Goal: Task Accomplishment & Management: Manage account settings

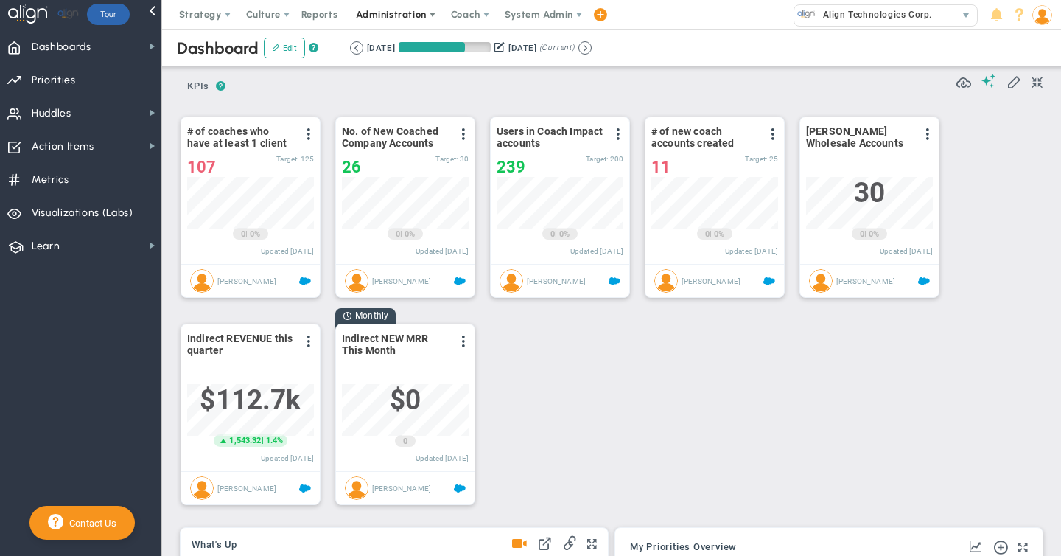
click at [422, 14] on span "Administration" at bounding box center [391, 14] width 70 height 11
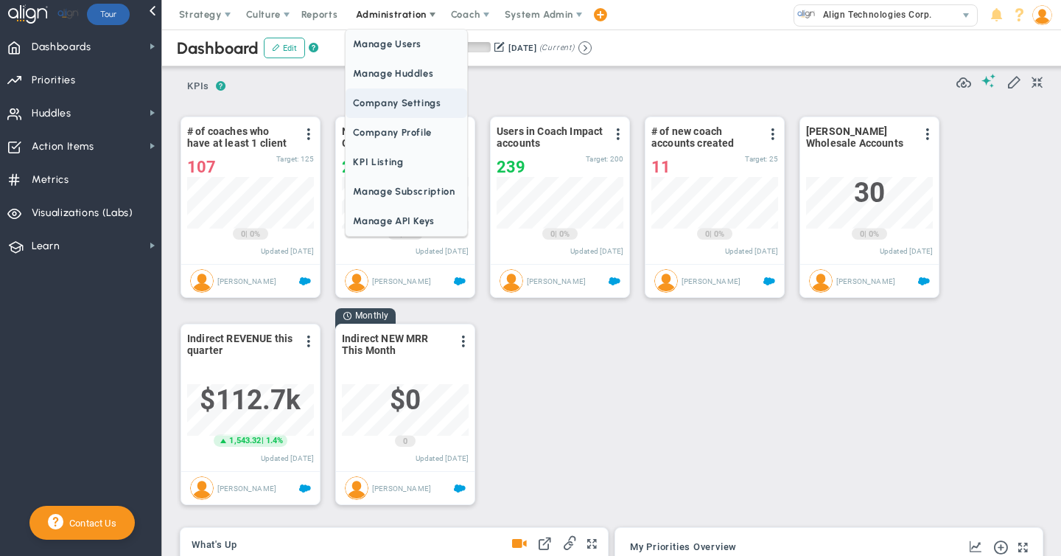
click at [403, 102] on span "Company Settings" at bounding box center [406, 102] width 121 height 29
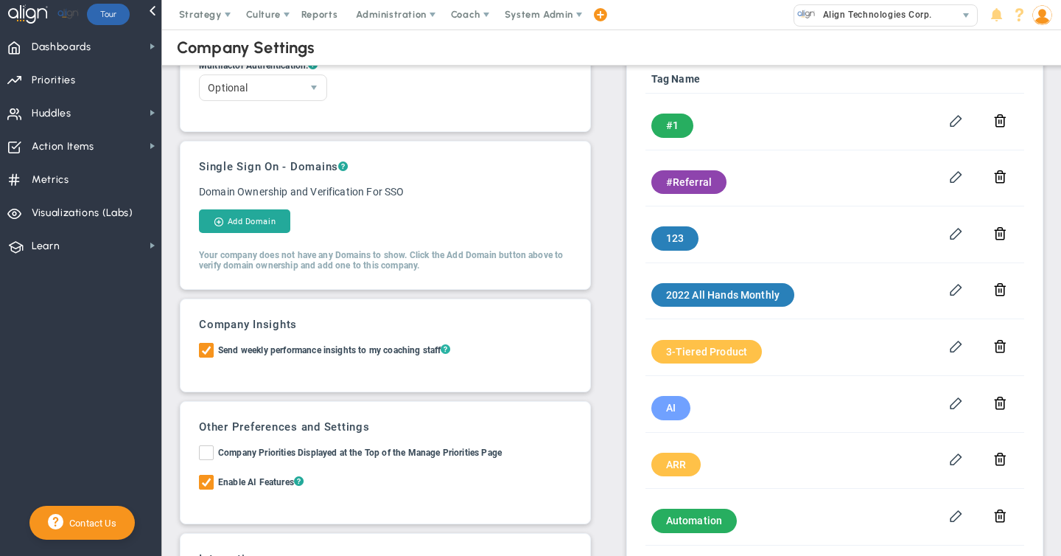
scroll to position [47, 0]
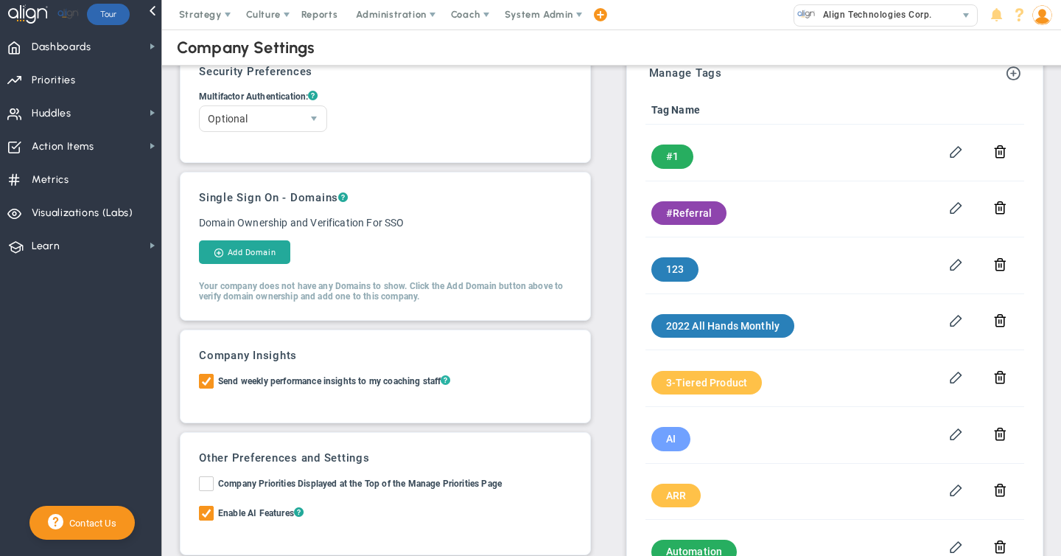
click at [450, 377] on span "?" at bounding box center [446, 380] width 10 height 13
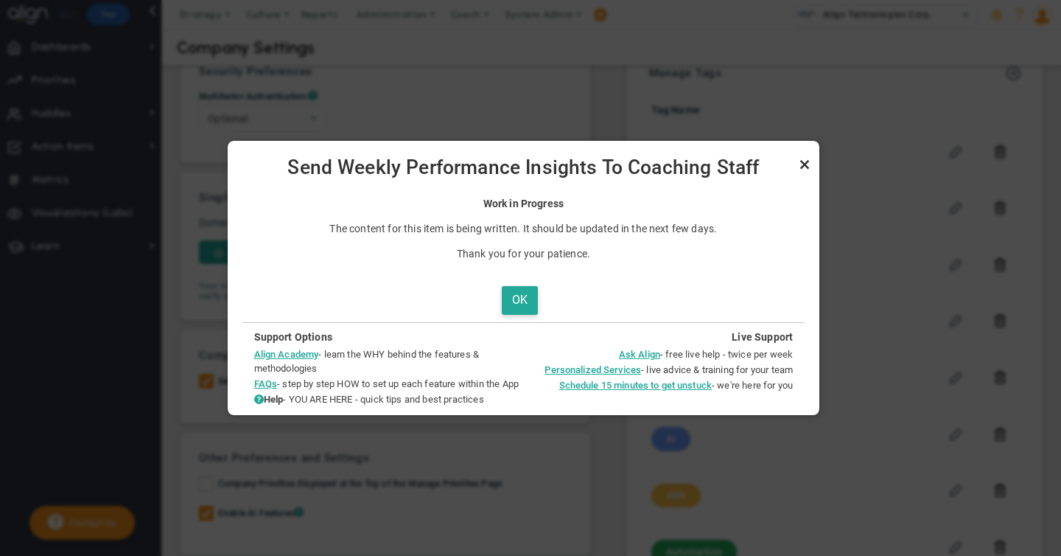
click at [814, 163] on link "Close" at bounding box center [805, 164] width 18 height 18
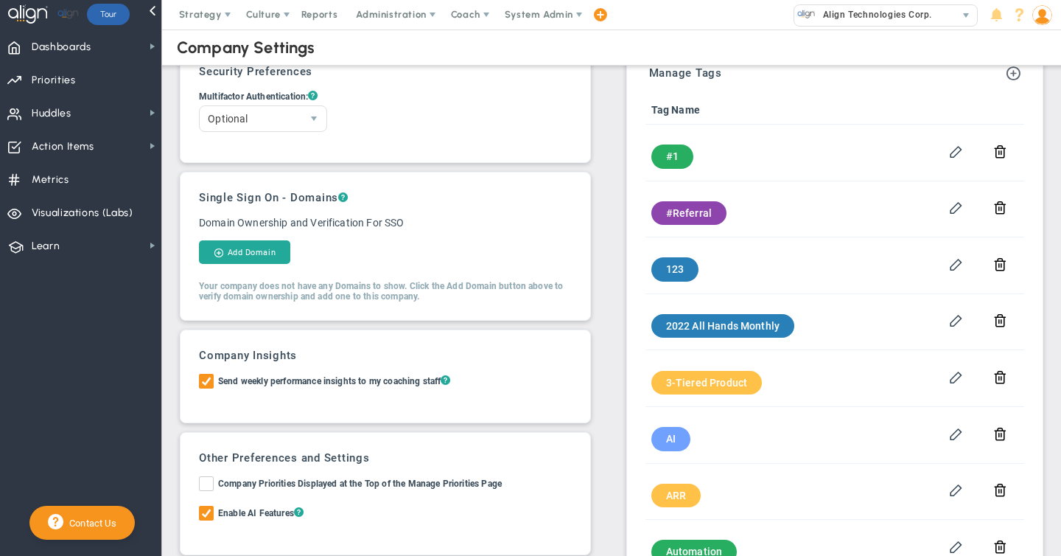
click at [1043, 18] on img at bounding box center [1042, 15] width 20 height 20
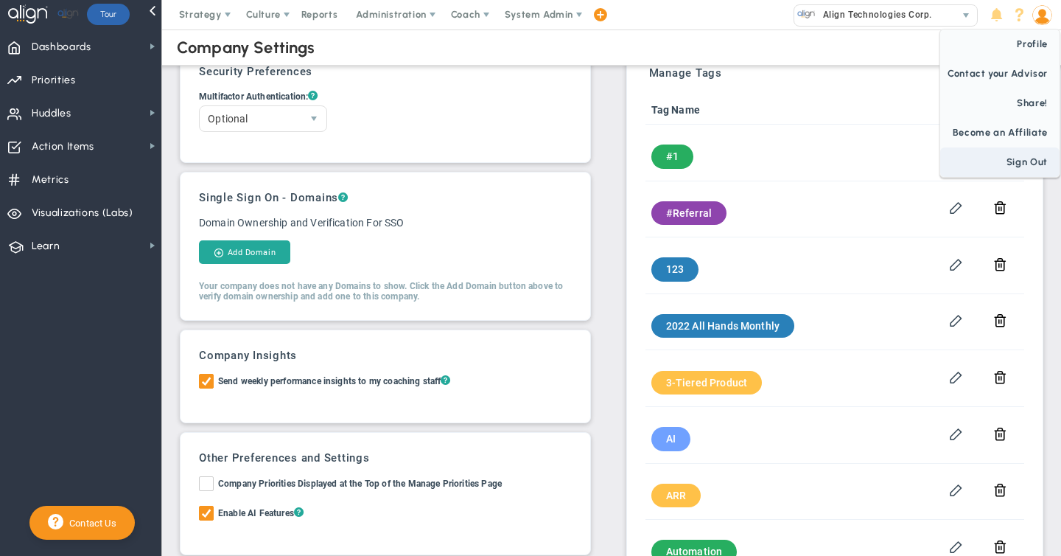
click at [1032, 165] on span "Sign Out" at bounding box center [999, 161] width 119 height 29
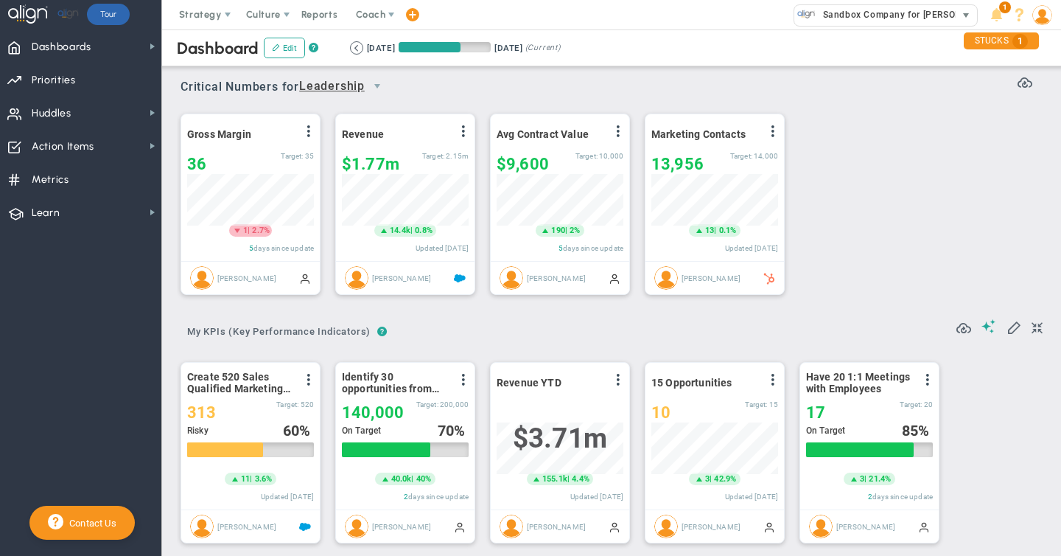
click at [856, 12] on span "Sandbox Company for [PERSON_NAME]" at bounding box center [906, 14] width 181 height 19
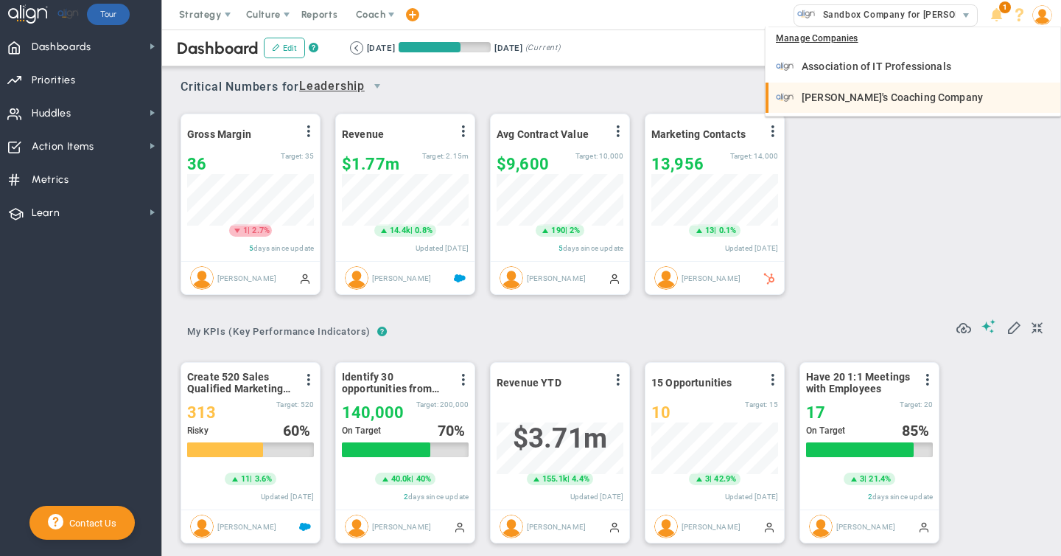
click at [840, 96] on span "[PERSON_NAME]'s Coaching Company" at bounding box center [892, 97] width 181 height 10
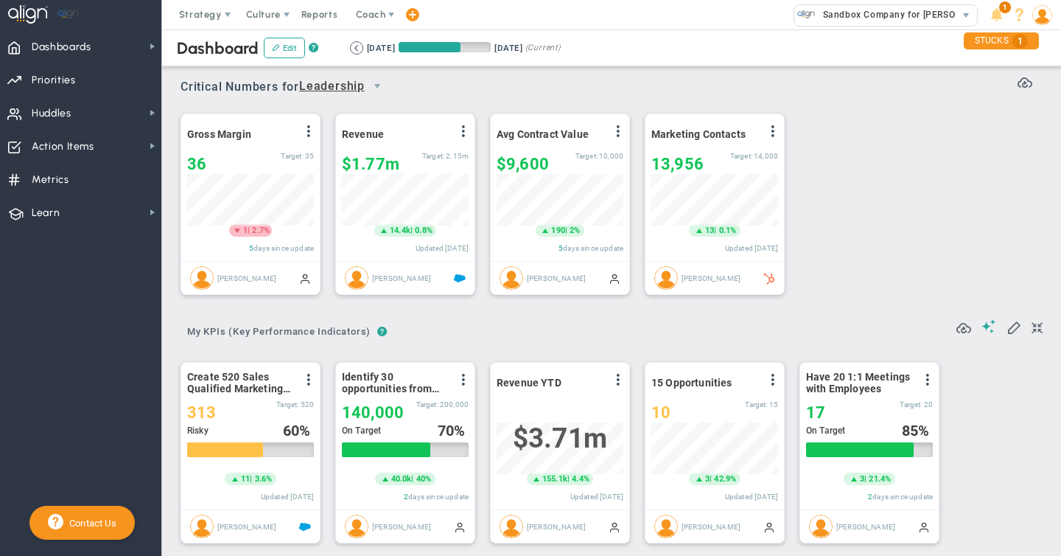
click at [1041, 18] on img at bounding box center [1042, 15] width 20 height 20
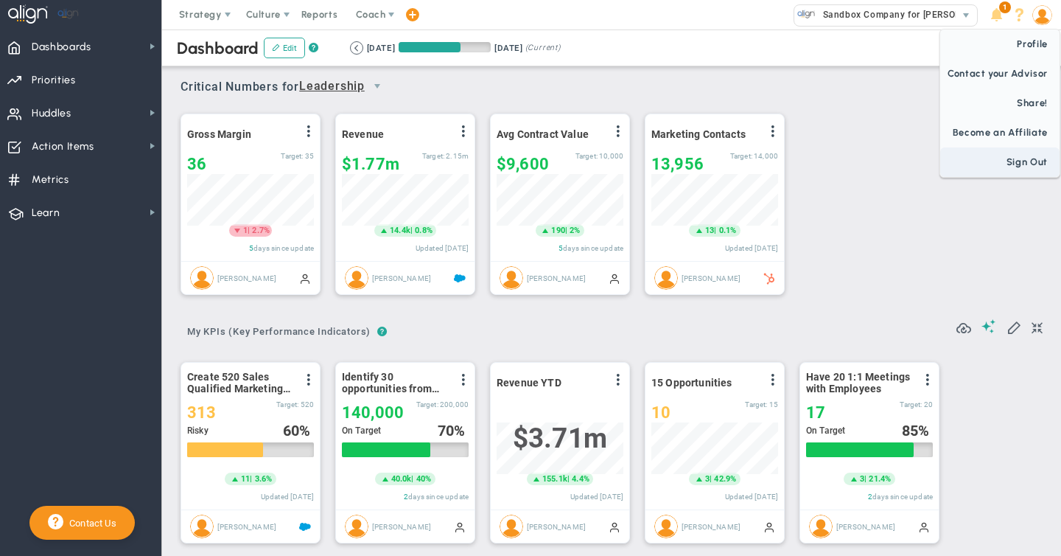
click at [1029, 165] on span "Sign Out" at bounding box center [999, 161] width 119 height 29
